Goal: Obtain resource: Download file/media

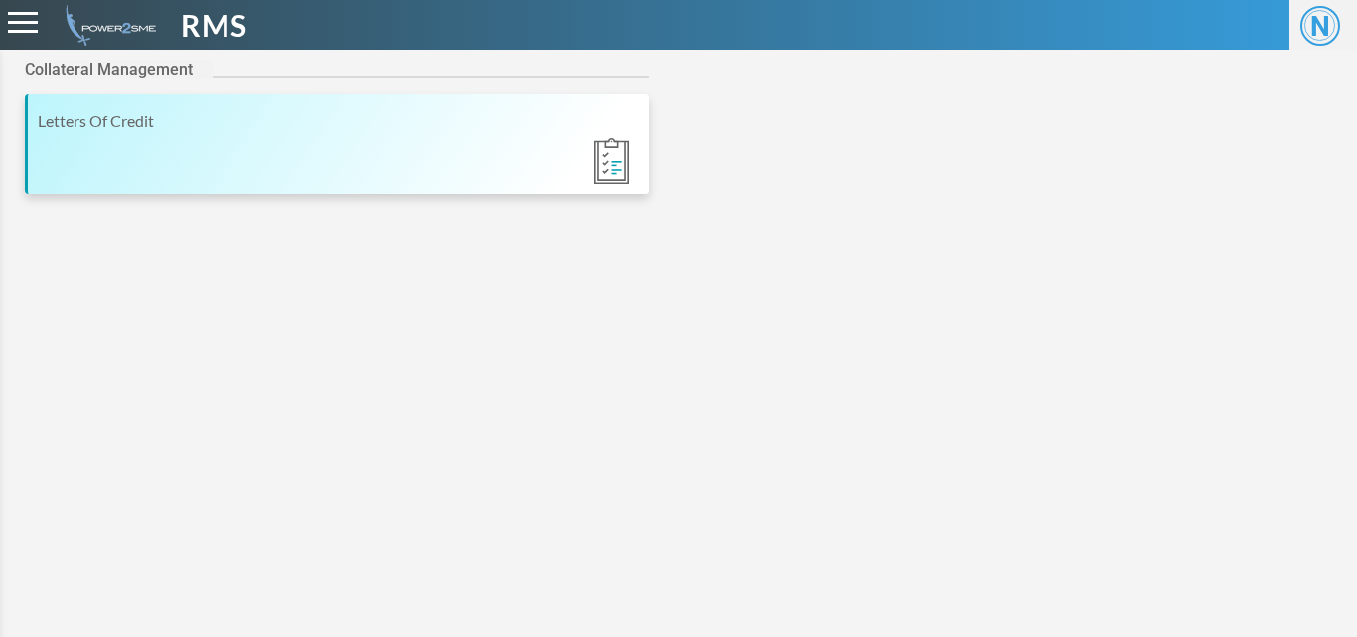
click at [91, 124] on div "Letters Of Credit" at bounding box center [338, 121] width 601 height 24
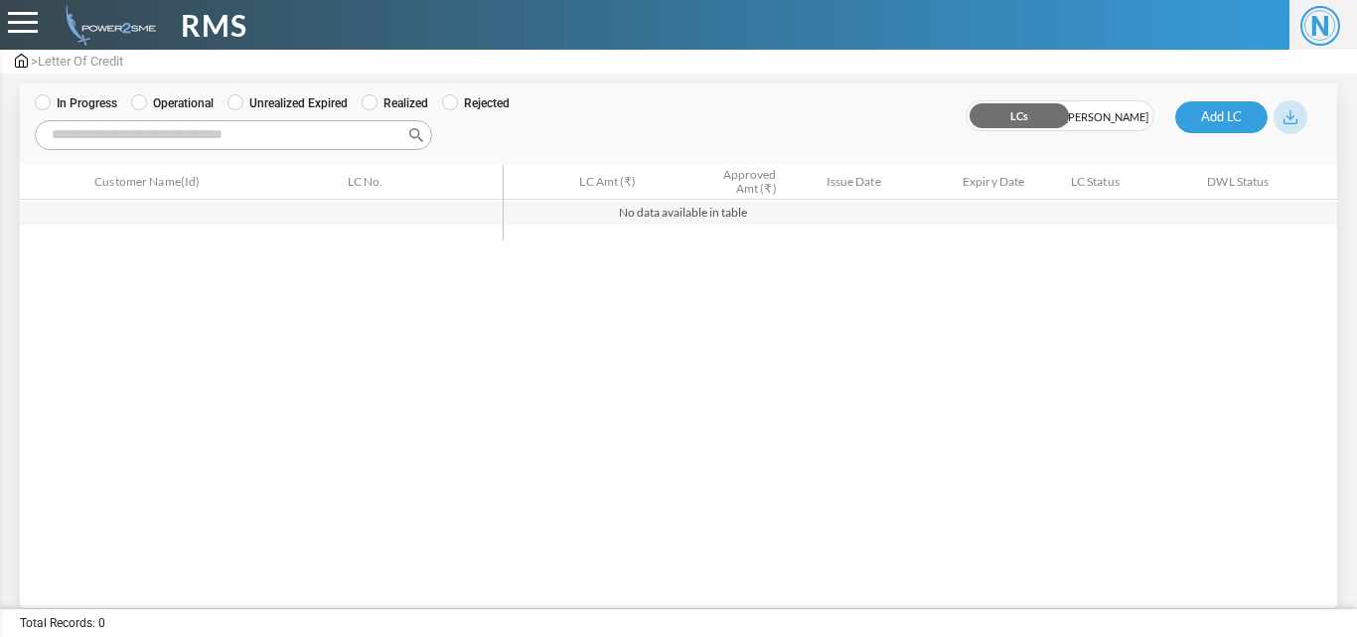
click at [1100, 115] on span "[PERSON_NAME]" at bounding box center [1106, 116] width 93 height 31
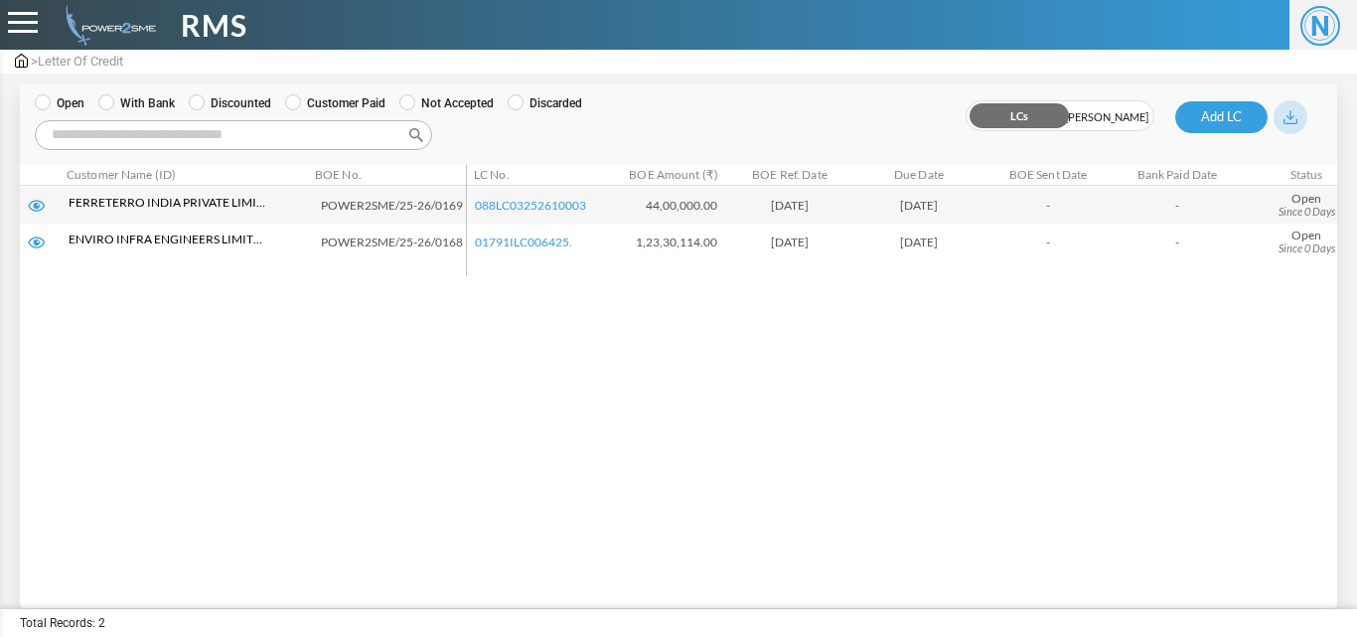
click at [235, 136] on input "Search:" at bounding box center [233, 135] width 397 height 30
paste input "**********"
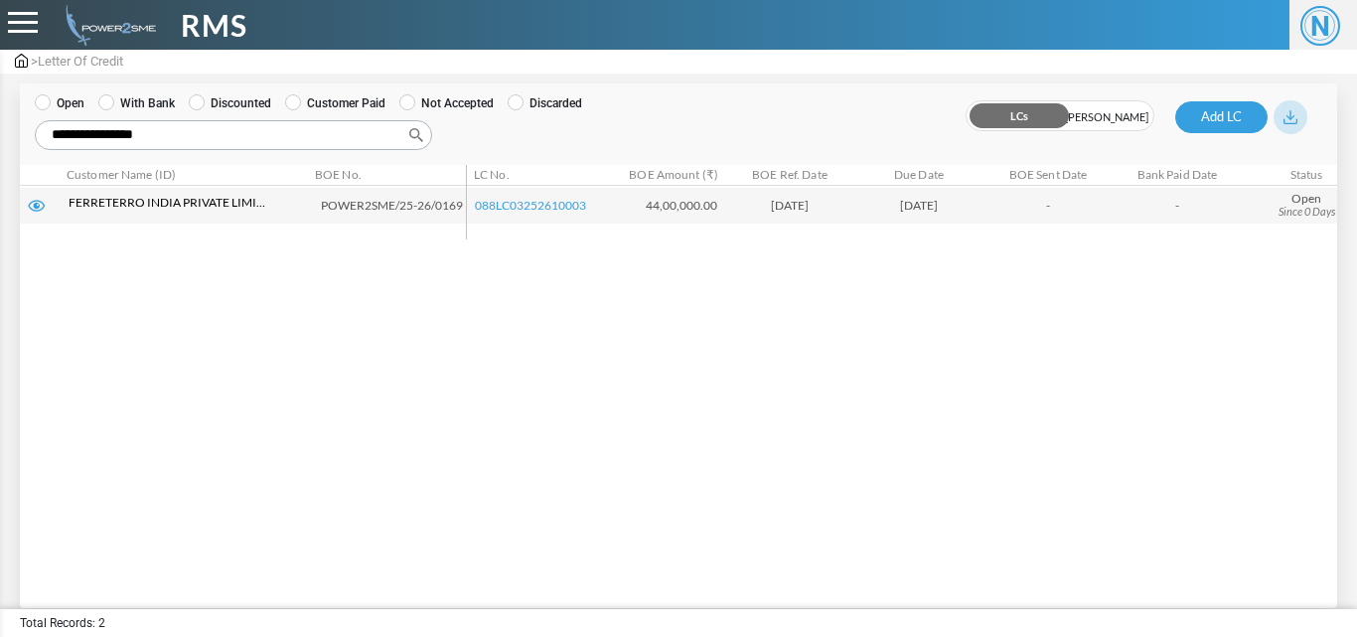
type input "**********"
click at [39, 206] on img at bounding box center [37, 206] width 18 height 12
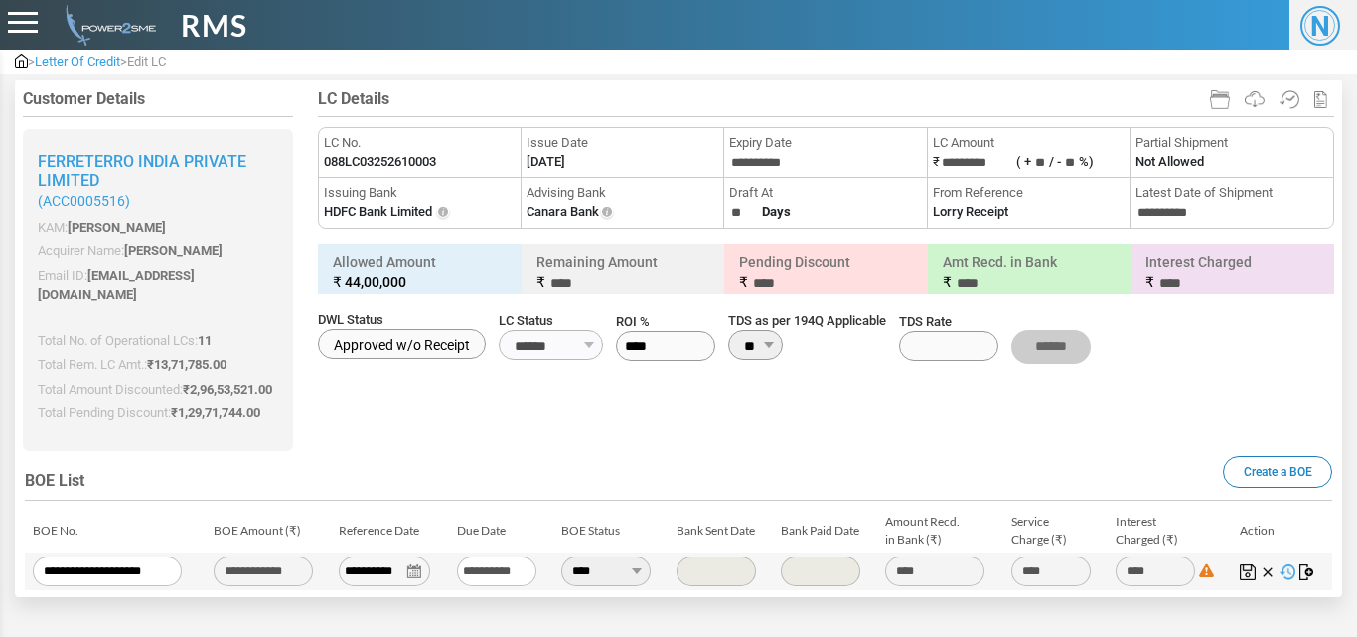
click at [22, 63] on img at bounding box center [21, 61] width 13 height 14
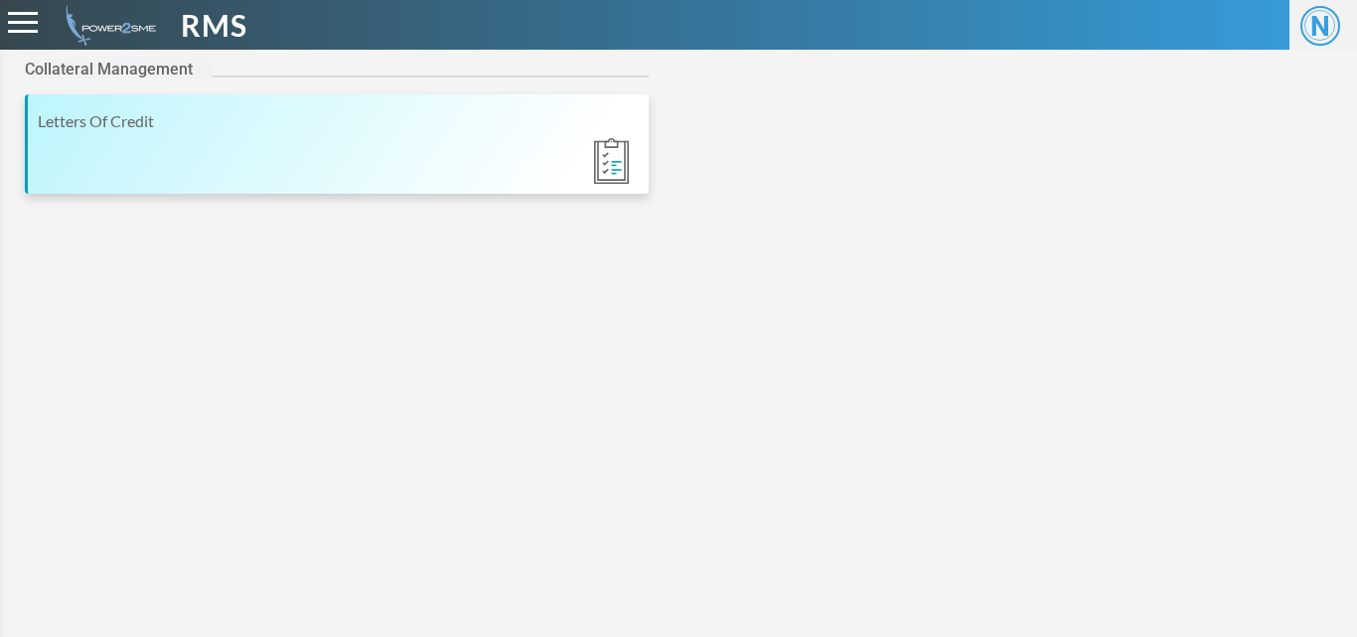
click at [104, 124] on div "Letters Of Credit" at bounding box center [338, 121] width 601 height 24
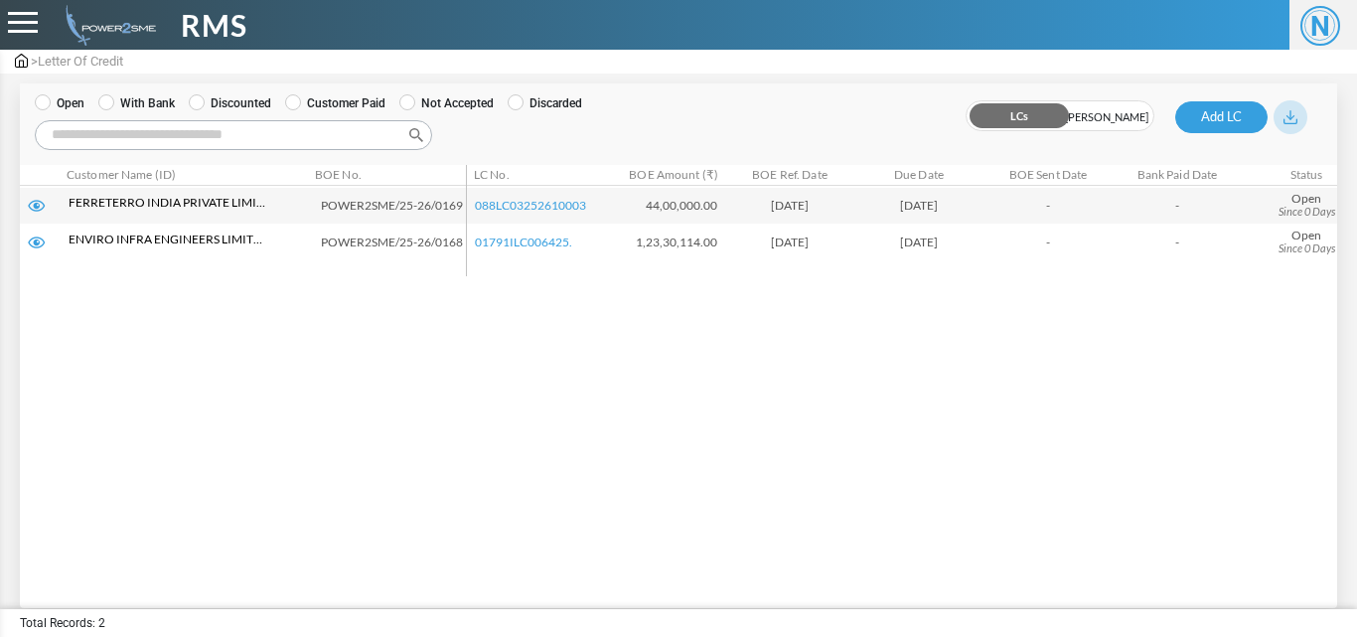
click at [1091, 120] on label "LCs [PERSON_NAME]" at bounding box center [1059, 115] width 189 height 31
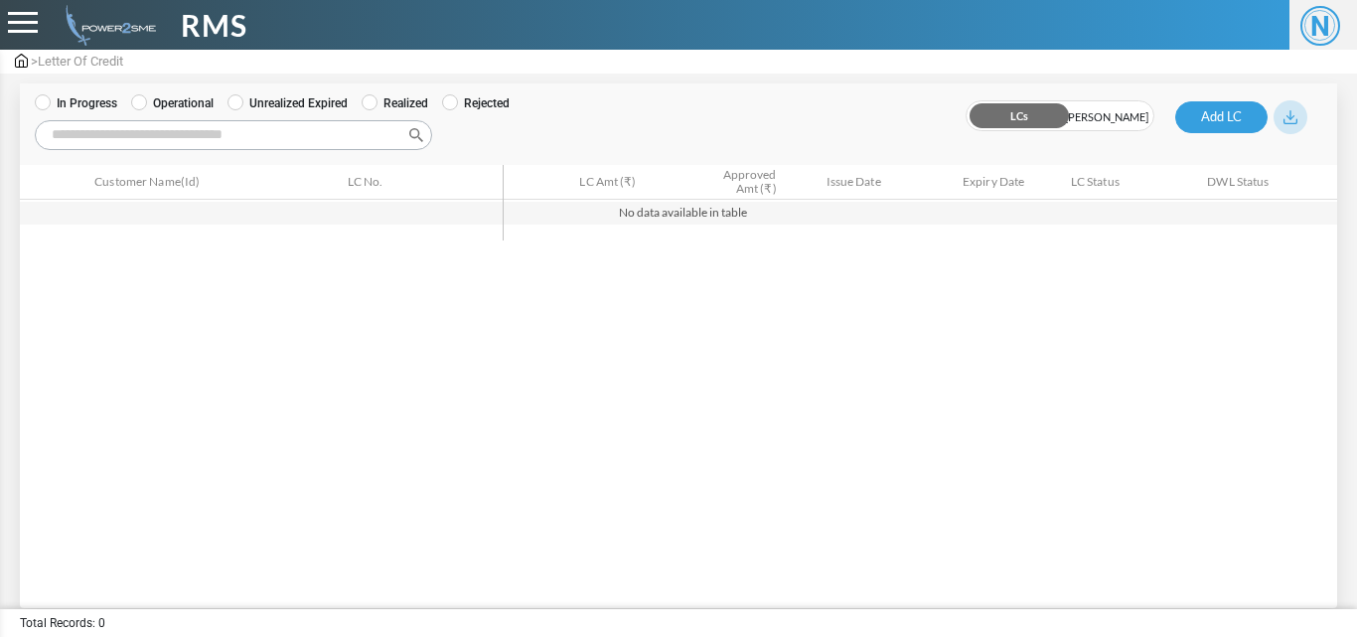
click at [1102, 119] on span "[PERSON_NAME]" at bounding box center [1106, 116] width 93 height 31
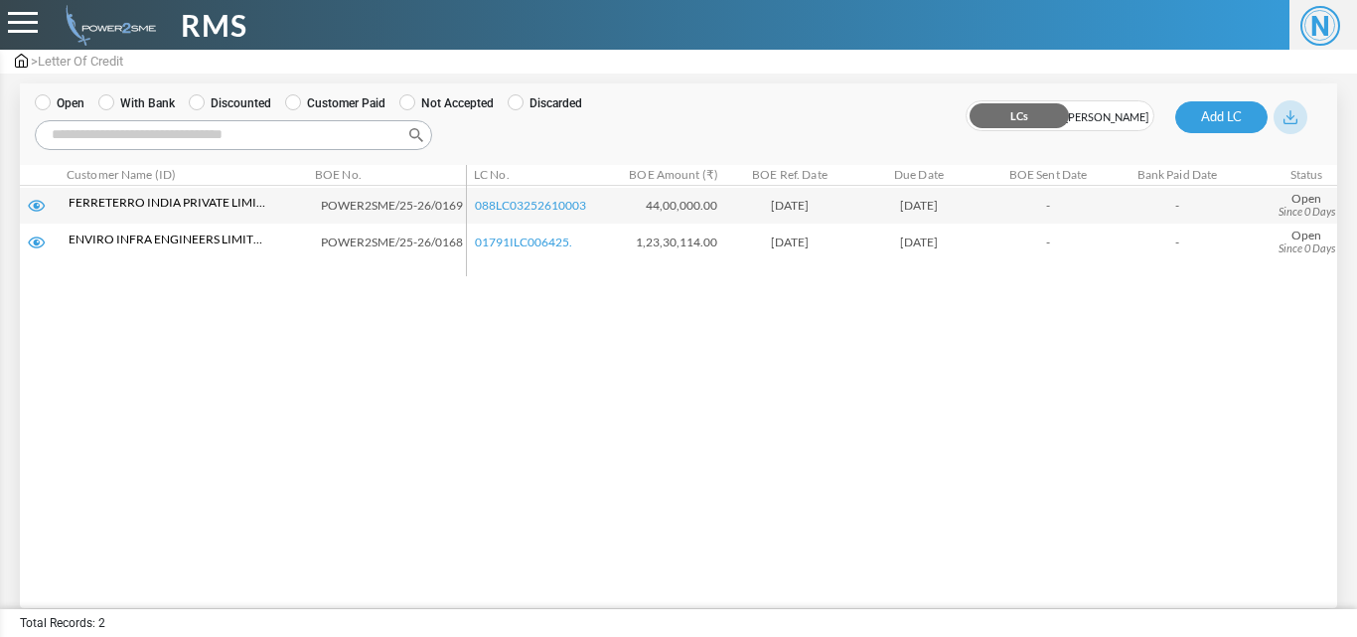
click at [215, 137] on input "Search:" at bounding box center [233, 135] width 397 height 30
paste input "**********"
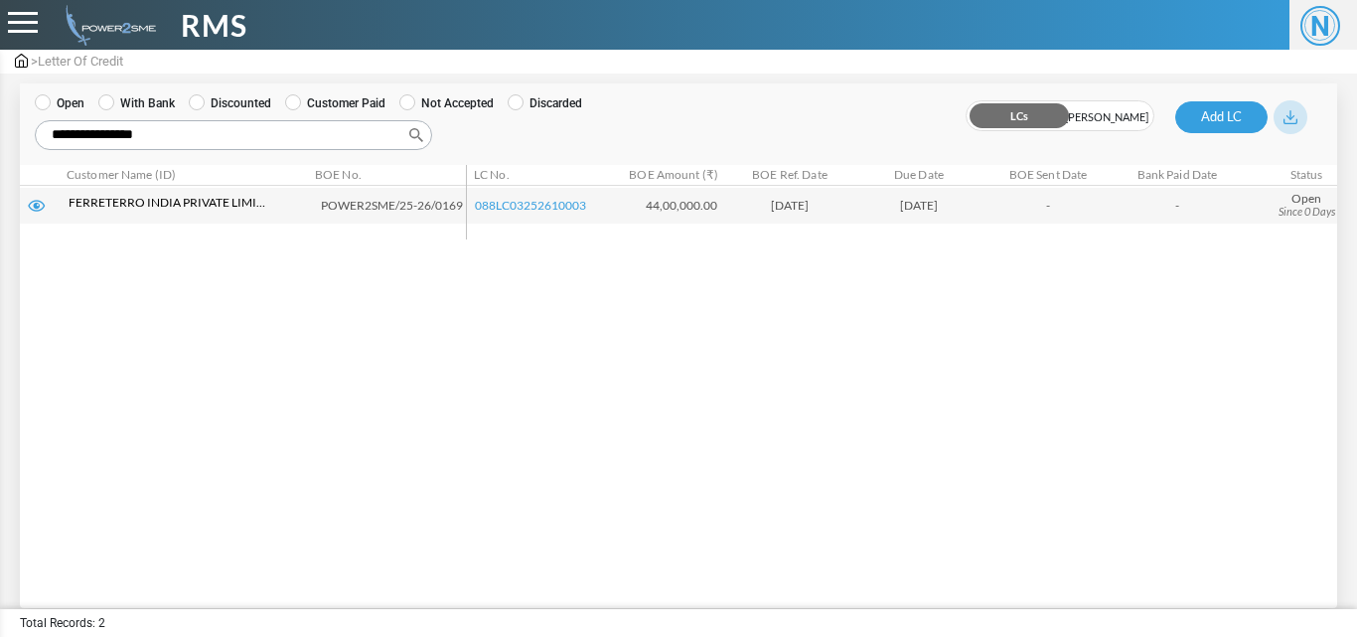
type input "**********"
click at [35, 208] on img at bounding box center [37, 206] width 18 height 12
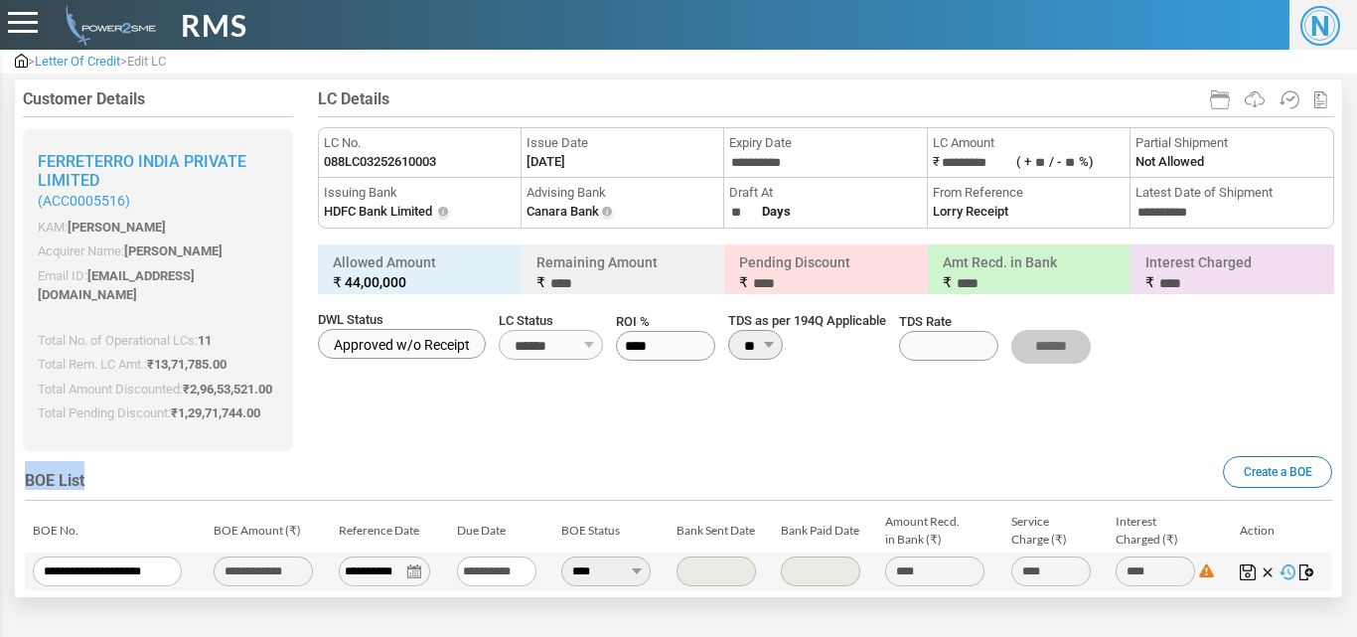
click at [1356, 467] on div "Customer Details Ferreterro India Private Limited (ACC0005516) KAM: Ashish Gupt…" at bounding box center [678, 334] width 1357 height 523
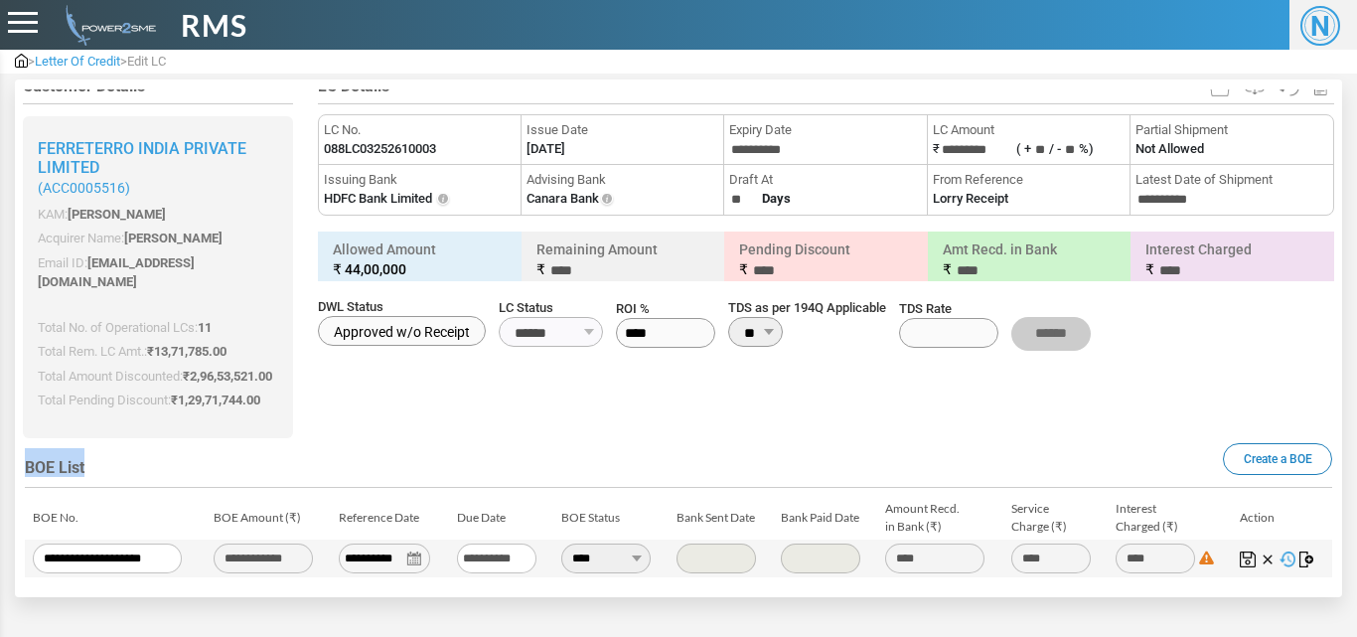
scroll to position [20, 0]
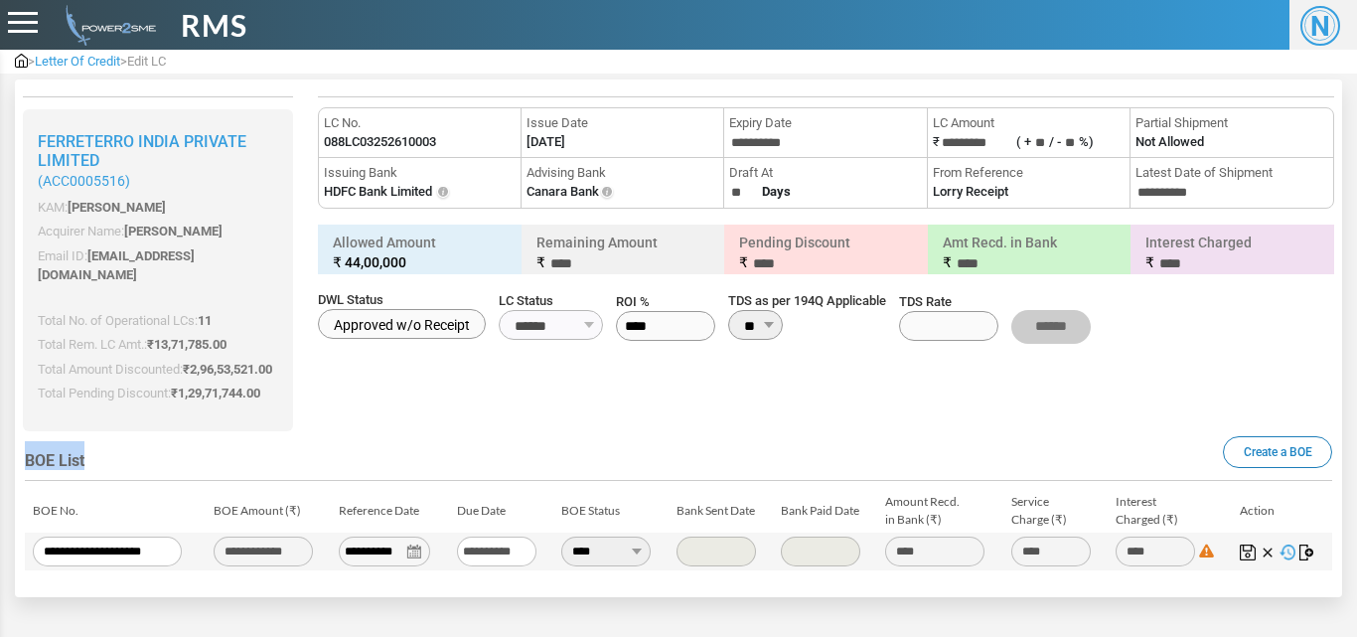
click at [1299, 550] on img at bounding box center [1307, 552] width 16 height 16
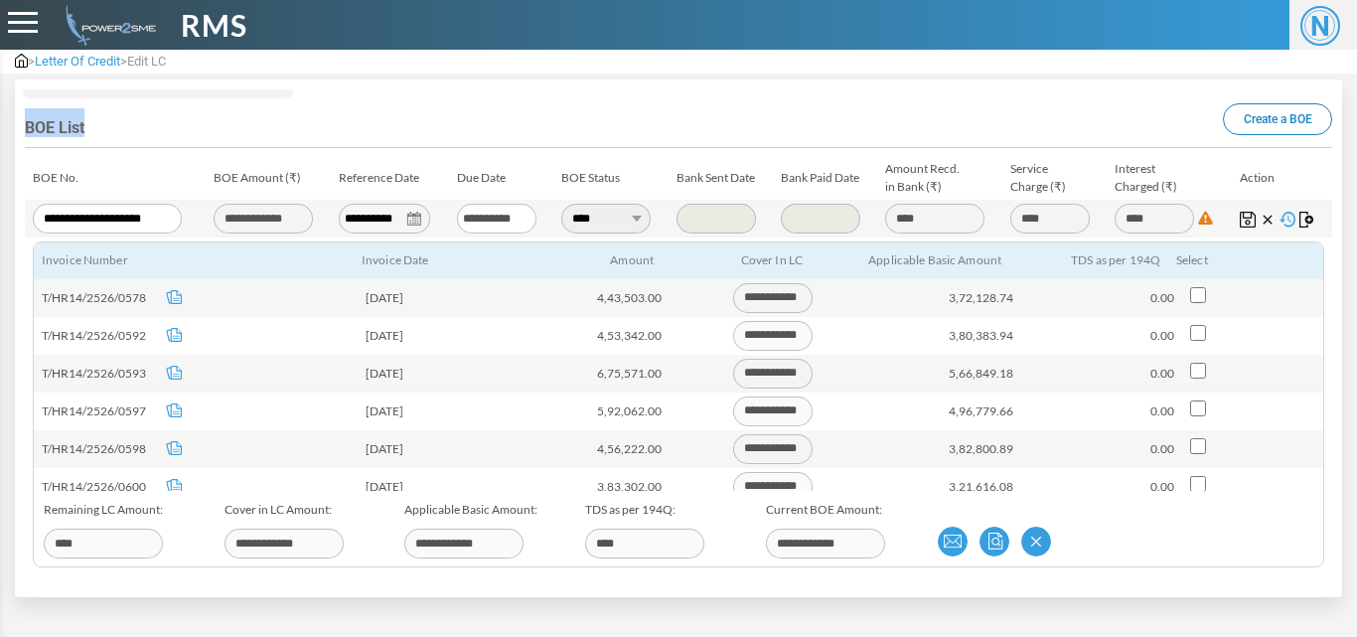
scroll to position [354, 0]
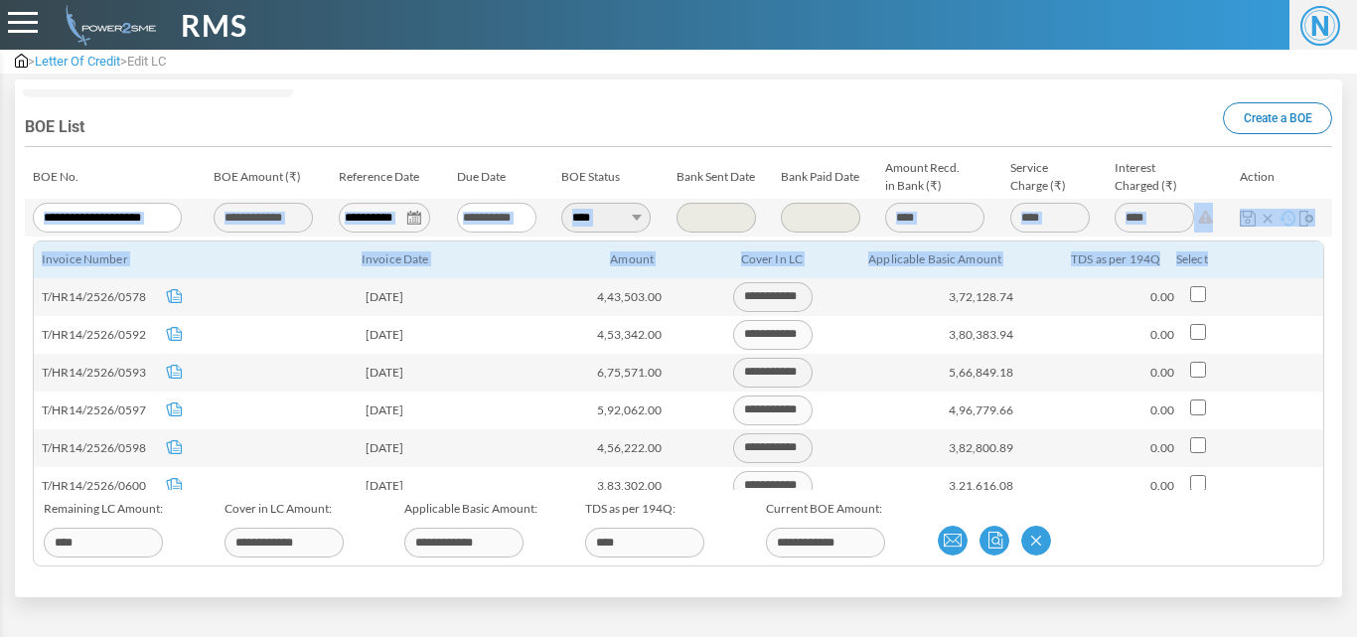
drag, startPoint x: 1242, startPoint y: 166, endPoint x: 1252, endPoint y: 277, distance: 111.8
click at [1252, 277] on table "**********" at bounding box center [678, 362] width 1307 height 415
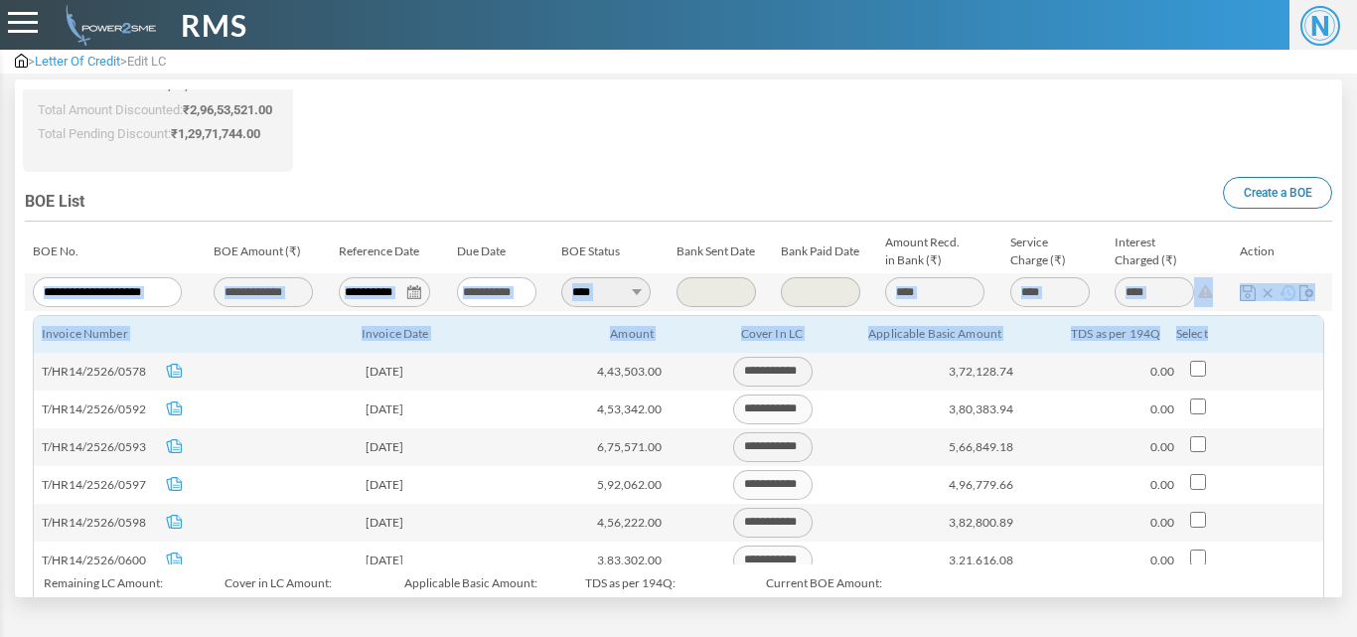
scroll to position [257, 0]
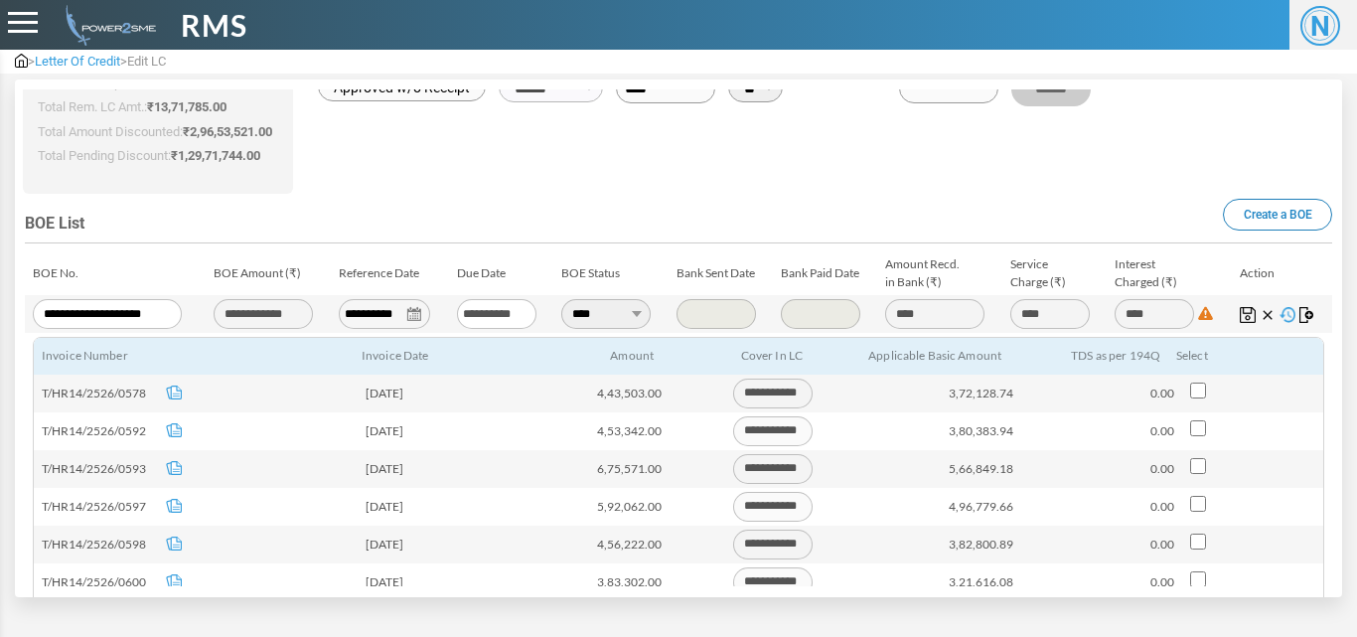
click at [1141, 207] on h5 "BOE List Create a BOE" at bounding box center [678, 224] width 1307 height 40
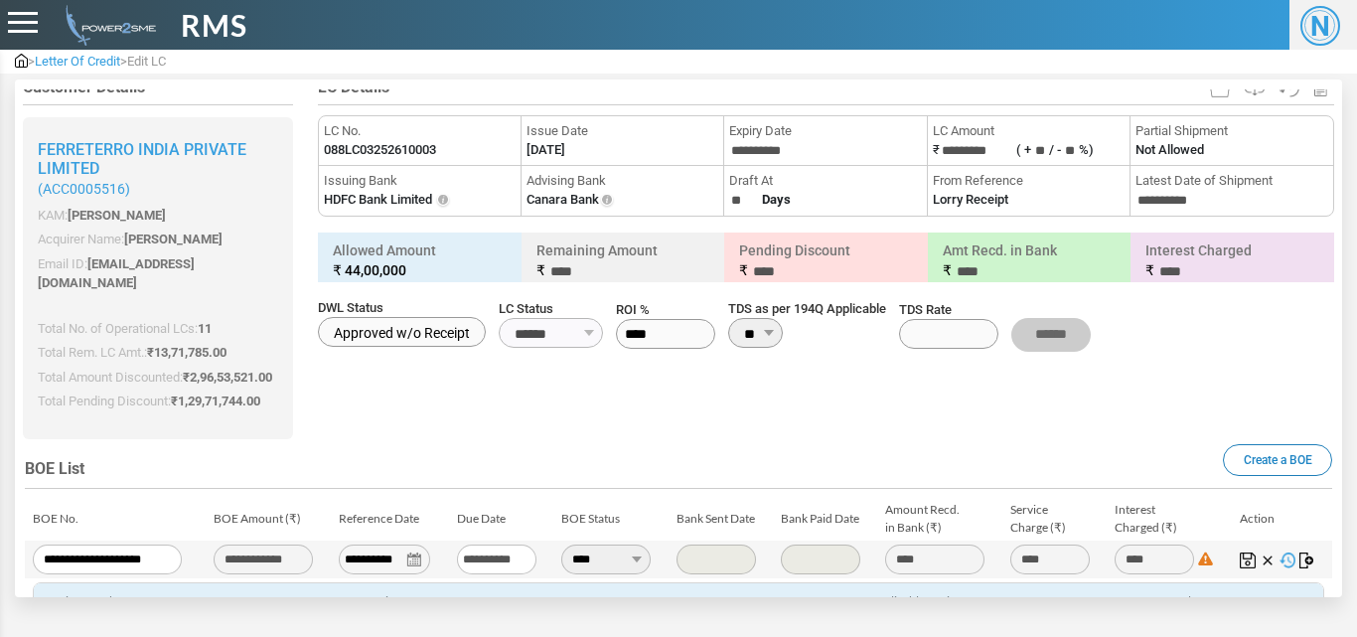
scroll to position [0, 0]
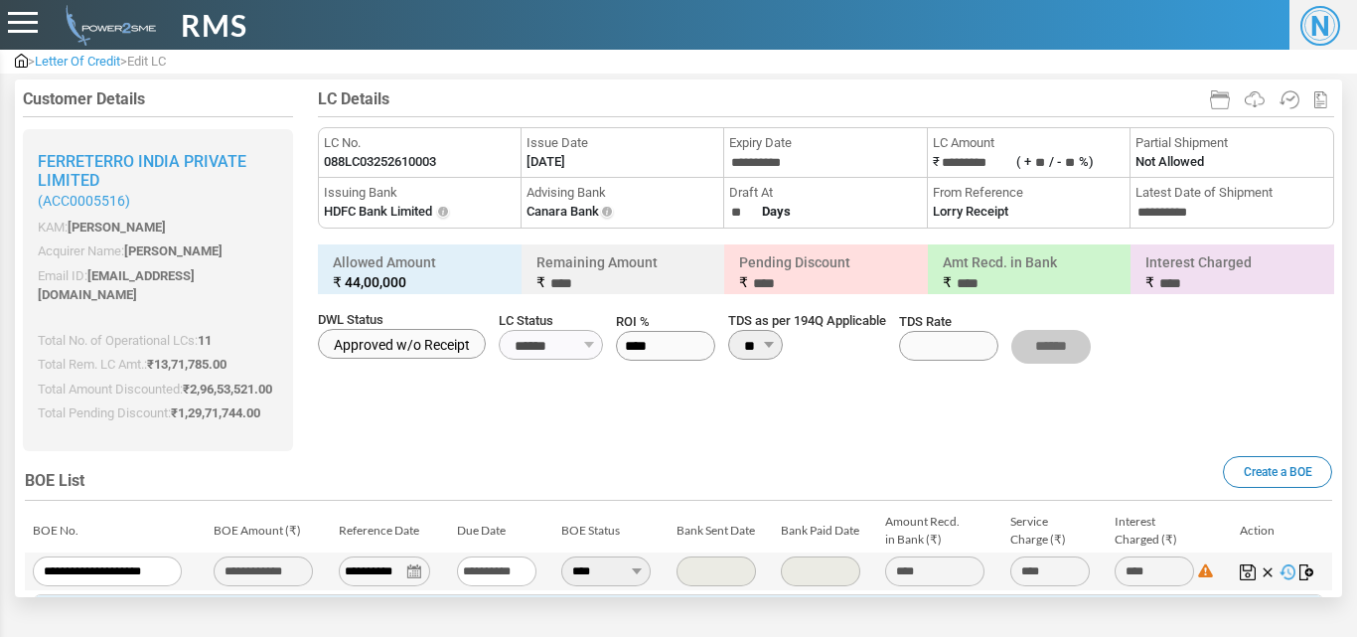
drag, startPoint x: 1344, startPoint y: 277, endPoint x: 1344, endPoint y: 292, distance: 14.9
click at [1344, 292] on div "Customer Details Ferreterro India Private Limited (ACC0005516) KAM: Ashish Gupt…" at bounding box center [678, 334] width 1357 height 523
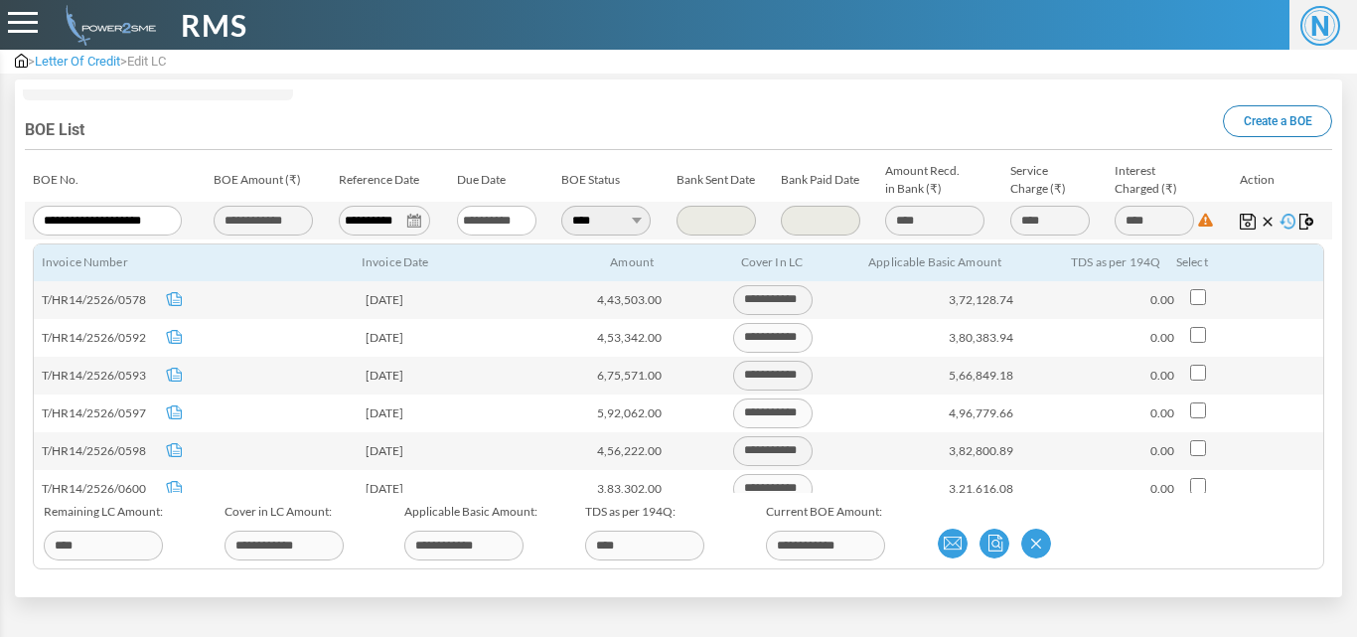
scroll to position [354, 0]
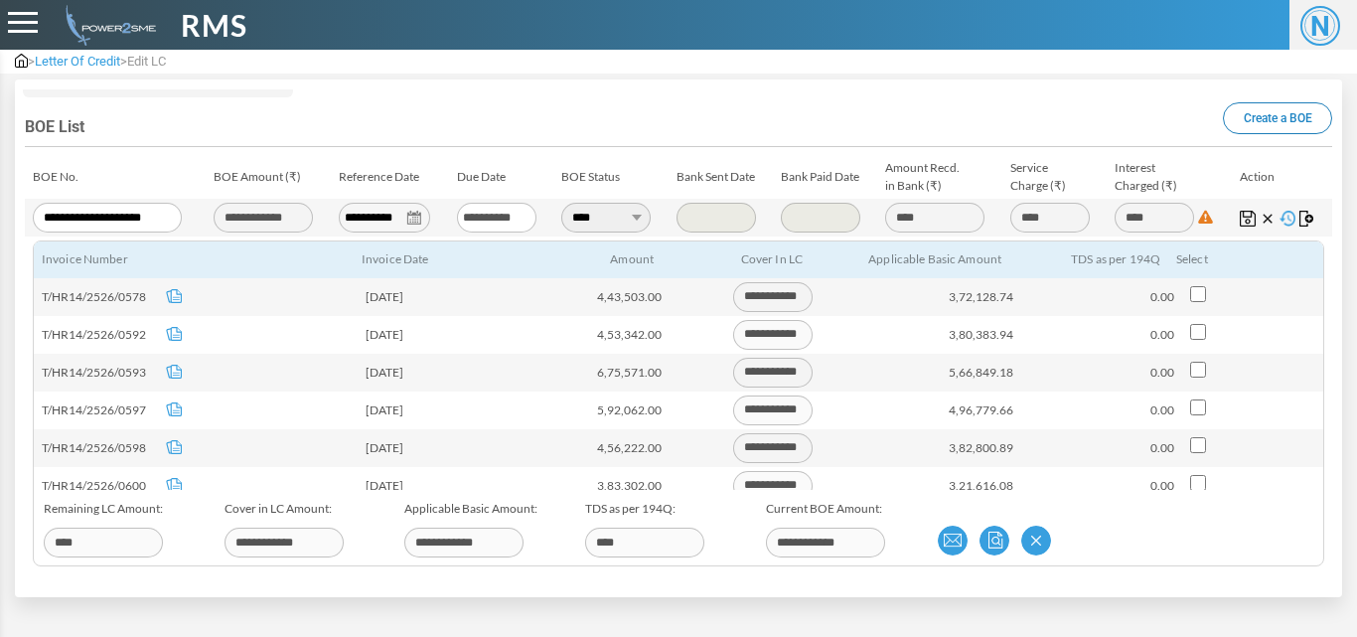
click at [572, 561] on div "**********" at bounding box center [485, 527] width 903 height 75
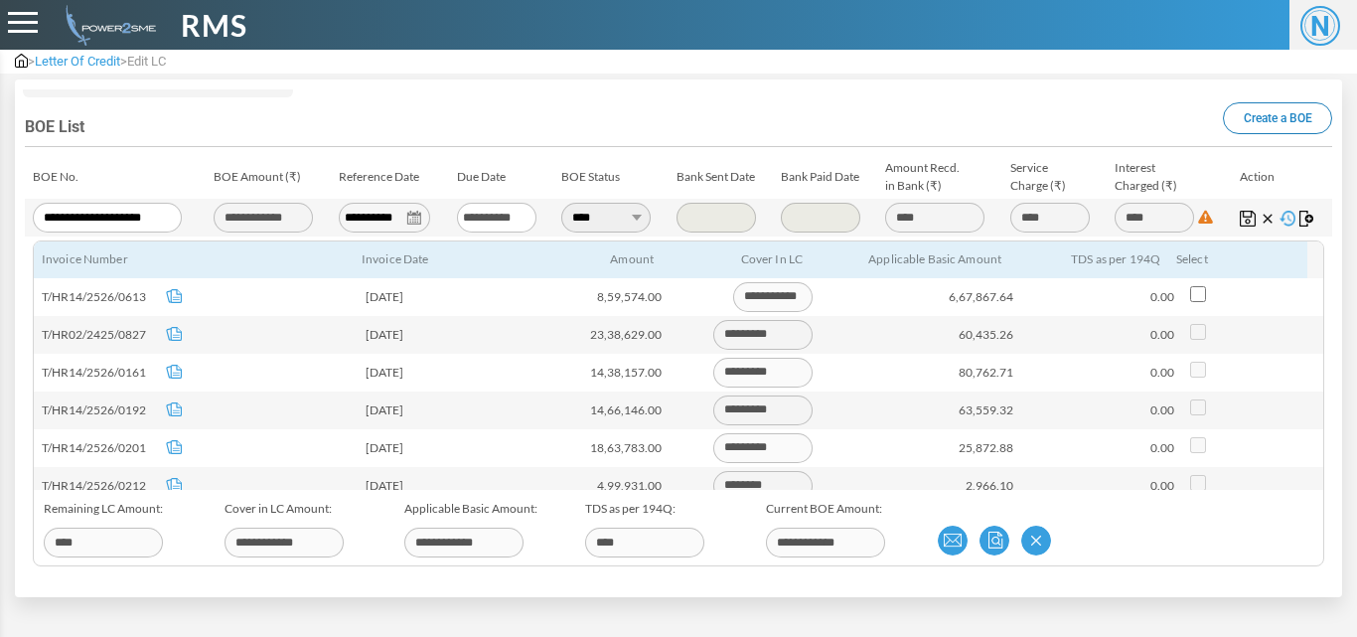
scroll to position [485, 0]
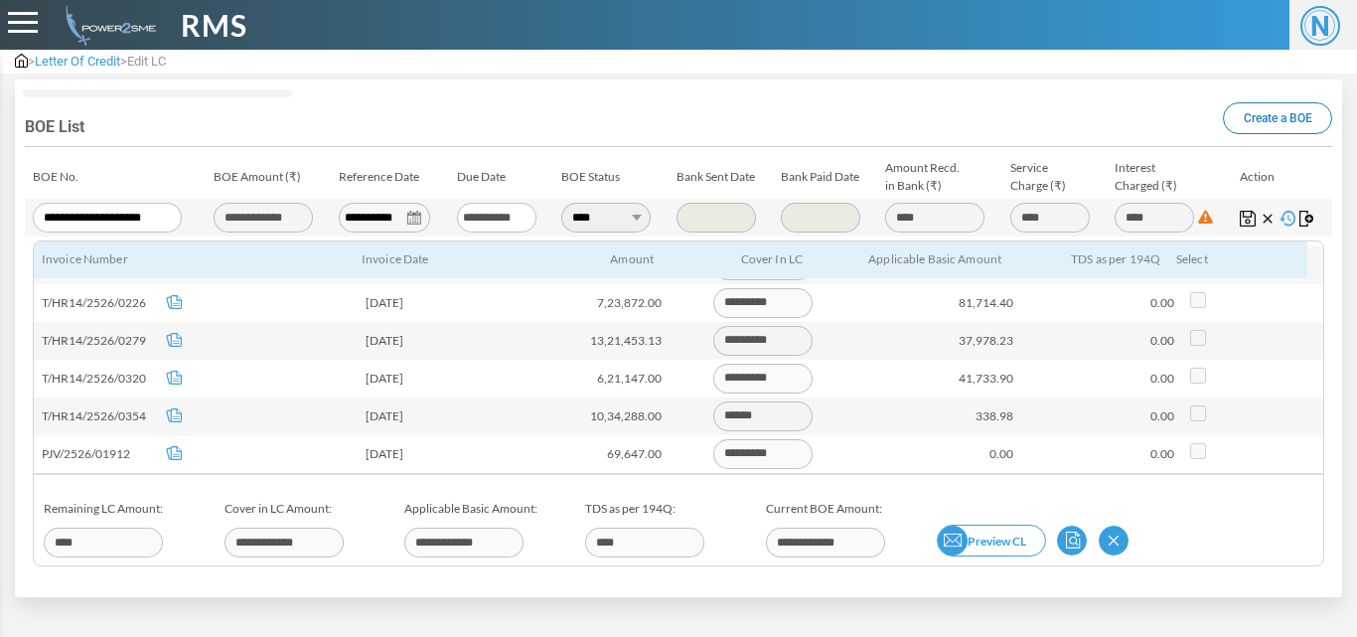
click at [948, 538] on img at bounding box center [953, 540] width 30 height 30
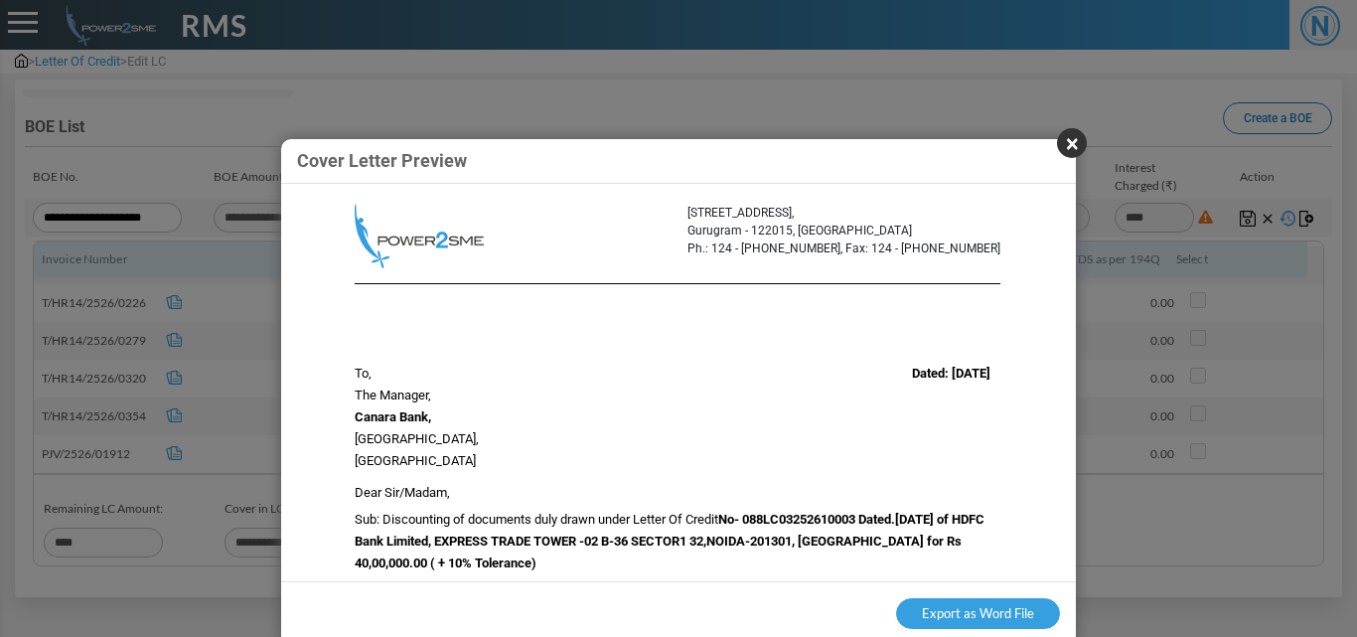
drag, startPoint x: 1070, startPoint y: 309, endPoint x: 1062, endPoint y: 251, distance: 58.2
click at [1062, 251] on div "× Cover Letter Preview Plot No. 88, Udyog Vihar Phase IV, Gurugram - 122015, Ha…" at bounding box center [678, 392] width 795 height 506
click at [997, 609] on button "Export as Word File" at bounding box center [978, 614] width 164 height 32
click at [1073, 143] on button "×" at bounding box center [1072, 143] width 30 height 30
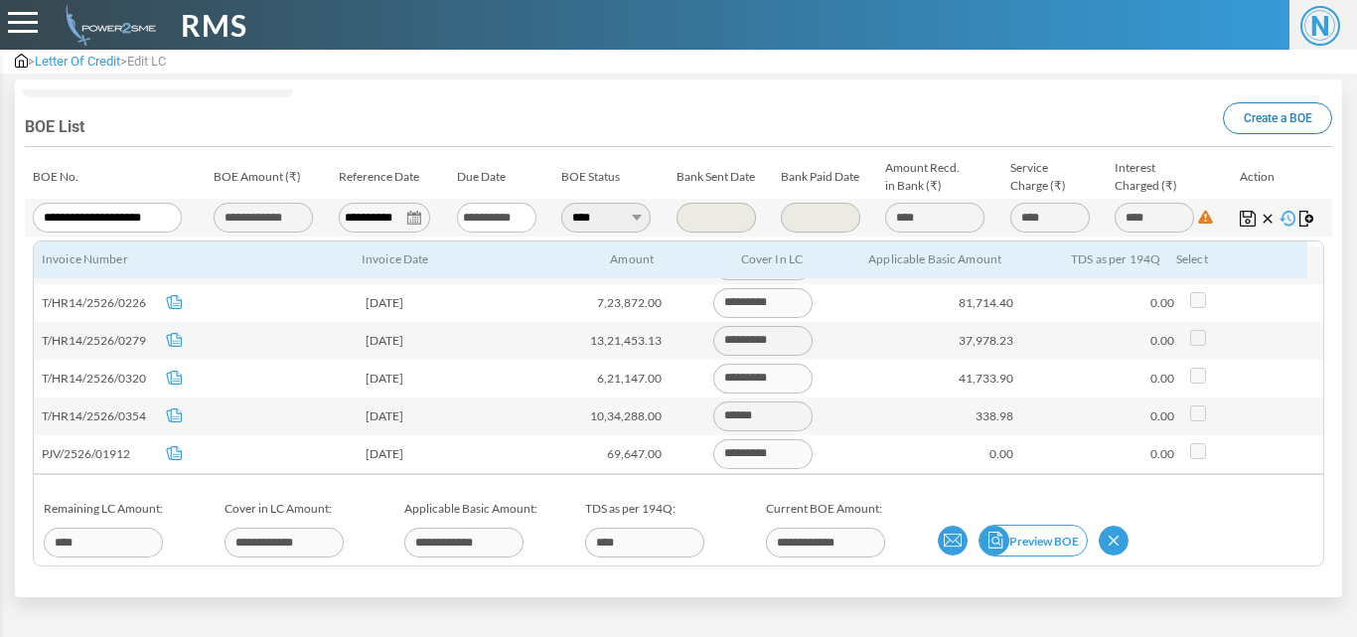
click at [1030, 545] on link "Preview BOE" at bounding box center [1032, 540] width 109 height 32
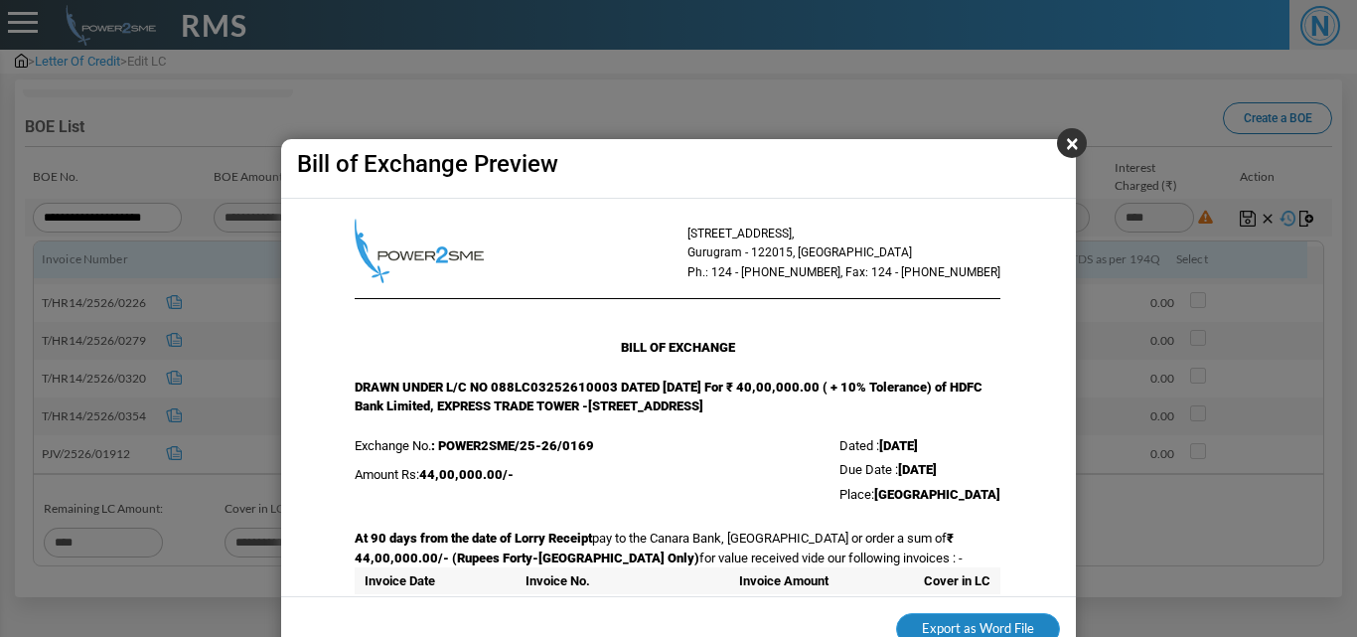
click at [965, 629] on button "Export as Word File" at bounding box center [978, 629] width 164 height 32
click at [1070, 147] on button "×" at bounding box center [1072, 143] width 30 height 30
